Goal: Task Accomplishment & Management: Use online tool/utility

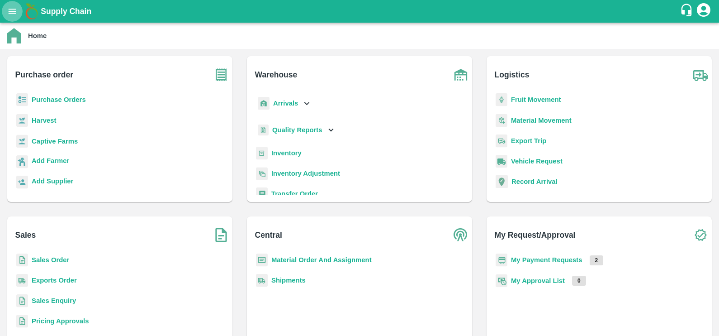
click at [14, 11] on icon "open drawer" at bounding box center [13, 11] width 8 height 5
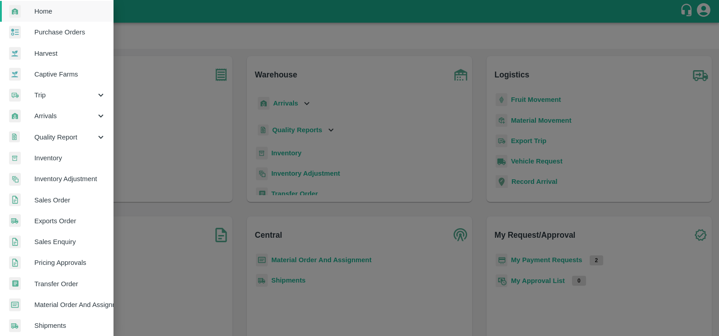
scroll to position [19, 0]
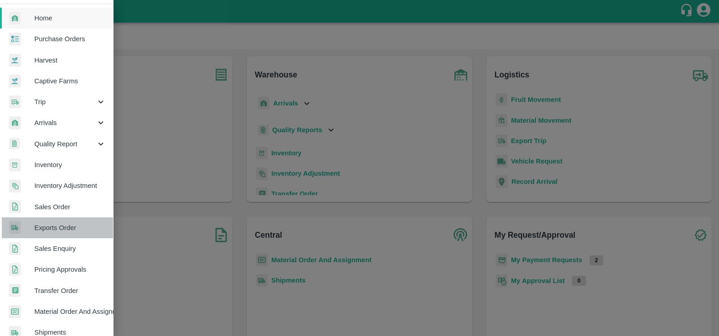
click at [59, 231] on span "Exports Order" at bounding box center [69, 228] width 71 height 10
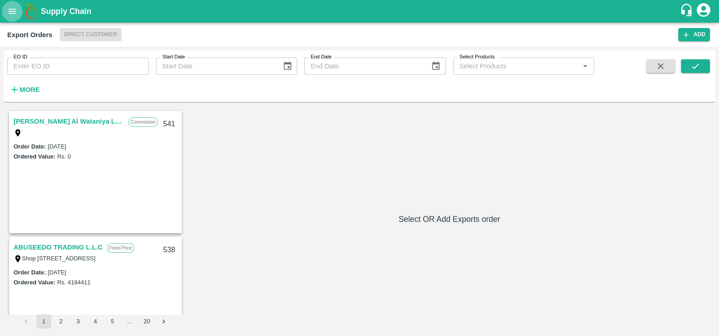
click at [15, 15] on icon "open drawer" at bounding box center [12, 11] width 10 height 10
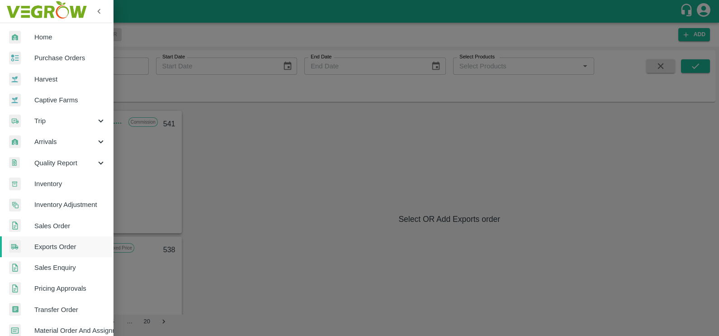
scroll to position [179, 0]
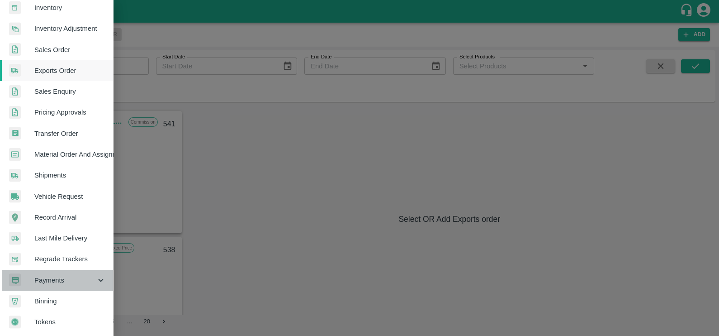
click at [66, 277] on span "Payments" at bounding box center [65, 280] width 62 height 10
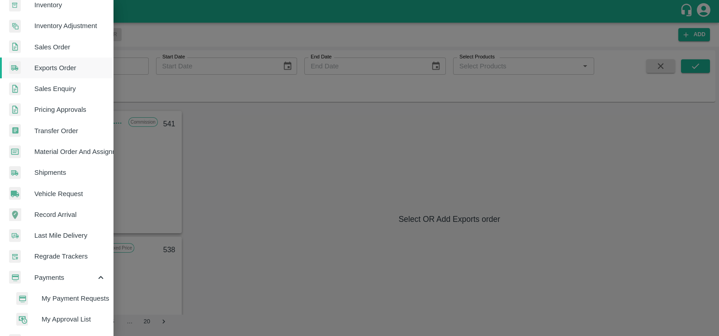
click at [70, 293] on span "My Payment Requests" at bounding box center [74, 298] width 64 height 10
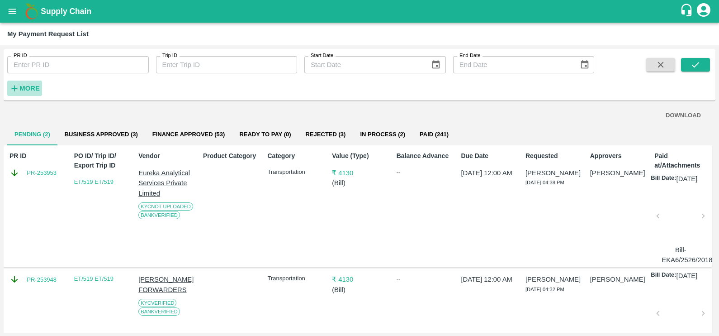
click at [14, 83] on icon "button" at bounding box center [15, 88] width 10 height 10
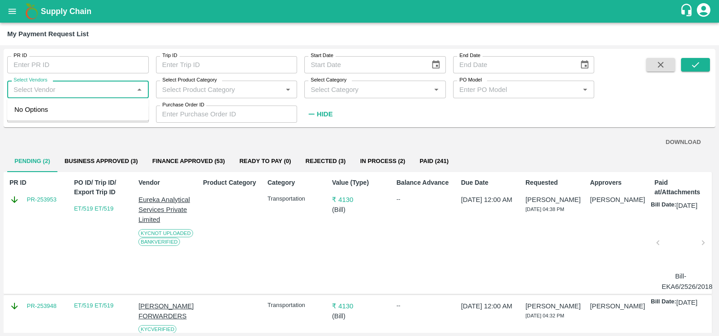
click at [48, 93] on input "Select Vendors" at bounding box center [70, 89] width 121 height 12
click at [56, 114] on div "INTERCONT FREIGHT LINERS PRIVATE LIMITED-Transporter" at bounding box center [80, 115] width 124 height 20
type input "INTERCONT FREIGHT LINERS PRIVATE LIMITED-Transporter"
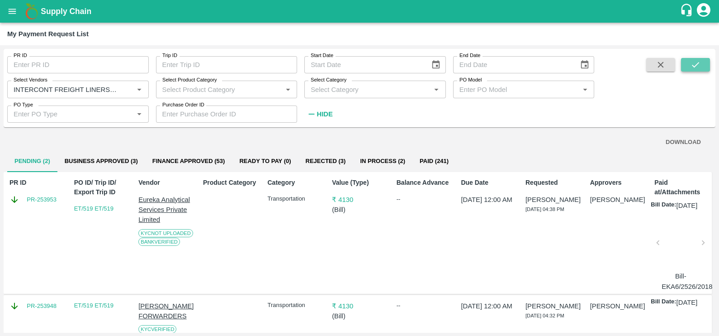
click at [683, 64] on button "submit" at bounding box center [695, 65] width 29 height 14
